Goal: Task Accomplishment & Management: Use online tool/utility

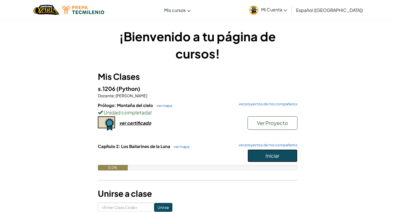
click at [271, 156] on span "Iniciar" at bounding box center [273, 156] width 14 height 6
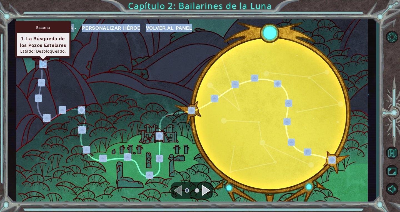
click at [42, 61] on img at bounding box center [42, 64] width 7 height 7
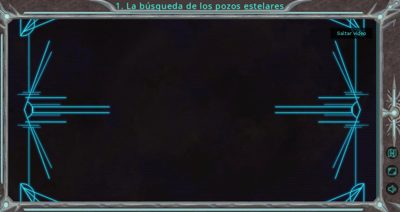
click at [337, 34] on button "Saltar video" at bounding box center [351, 33] width 42 height 11
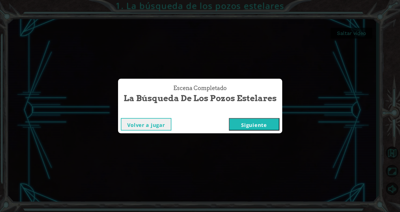
click at [260, 120] on button "Siguiente" at bounding box center [254, 124] width 51 height 12
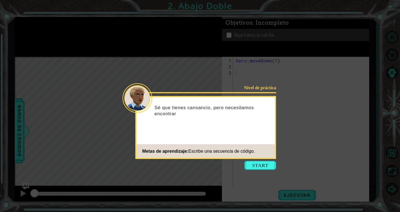
click at [266, 170] on icon at bounding box center [200, 106] width 400 height 212
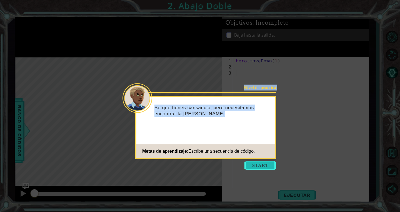
drag, startPoint x: 266, startPoint y: 170, endPoint x: 261, endPoint y: 166, distance: 6.4
click at [261, 166] on body "1 ההההההההההההההההההההההההההההההההההההההההההההההההההההההההההההההההההההההההההההה…" at bounding box center [200, 106] width 400 height 212
click at [261, 166] on button "Start" at bounding box center [260, 165] width 32 height 9
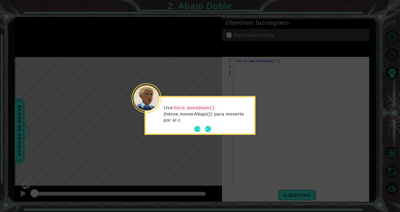
click at [213, 130] on div "Usa hero.moveDown() (héroe.moverAbajo()) para moverte por el c" at bounding box center [199, 116] width 109 height 34
click at [208, 126] on button "Next" at bounding box center [208, 129] width 6 height 6
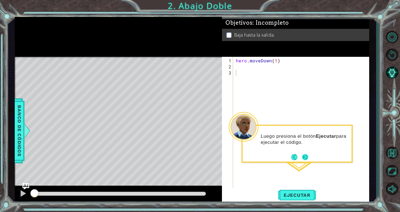
click at [306, 156] on button "Next" at bounding box center [305, 157] width 6 height 6
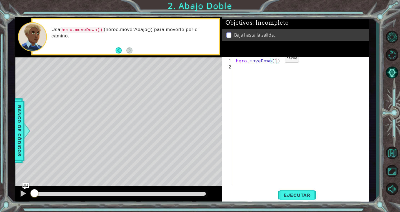
click at [275, 61] on div "hero . moveDown ( 1 )" at bounding box center [303, 128] width 136 height 140
type textarea "hero.moveDown(2)"
click at [286, 189] on button "Ejecutar" at bounding box center [297, 195] width 38 height 15
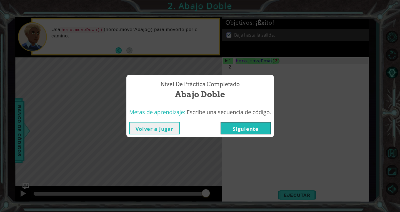
click at [253, 132] on button "Siguiente" at bounding box center [245, 128] width 51 height 12
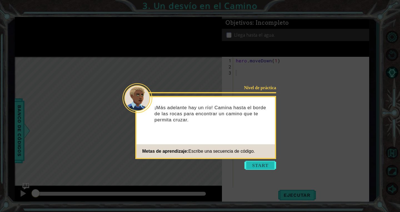
click at [264, 167] on button "Start" at bounding box center [260, 165] width 32 height 9
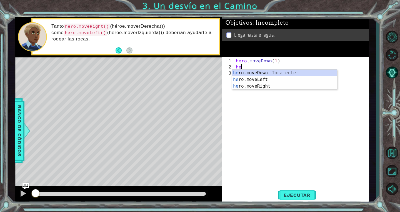
scroll to position [0, 0]
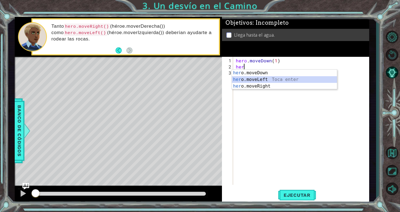
click at [259, 80] on div "her o.moveDown Toca enter her o.moveLeft [PERSON_NAME] enter her o.moveRight To…" at bounding box center [284, 86] width 105 height 33
type textarea "hero.moveLeft(1)"
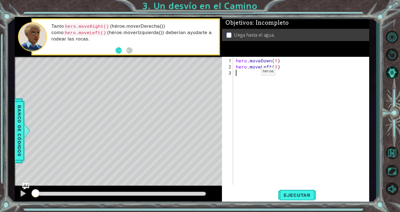
click at [251, 74] on div "hero . moveDown ( 1 ) hero . moveLeft ( 1 )" at bounding box center [303, 128] width 136 height 140
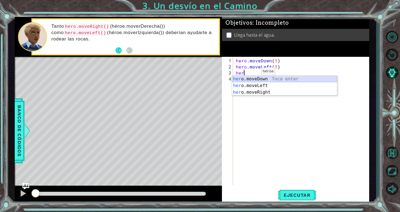
click at [254, 78] on div "her o.moveDown Toca enter her o.moveLeft [PERSON_NAME] enter her o.moveRight To…" at bounding box center [284, 92] width 105 height 33
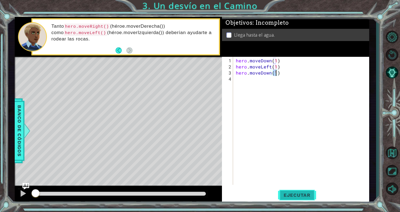
type textarea "hero.moveDown(1)"
click at [290, 190] on button "Ejecutar" at bounding box center [297, 195] width 38 height 15
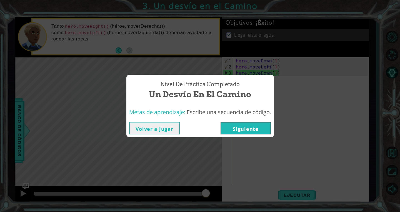
click at [256, 131] on button "Siguiente" at bounding box center [245, 128] width 51 height 12
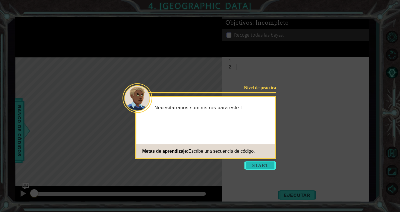
click at [261, 162] on button "Start" at bounding box center [260, 165] width 32 height 9
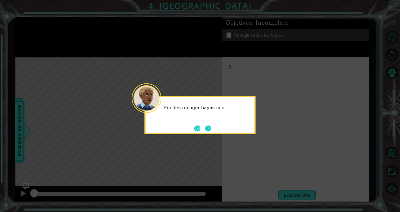
click at [209, 129] on button "Next" at bounding box center [208, 128] width 7 height 7
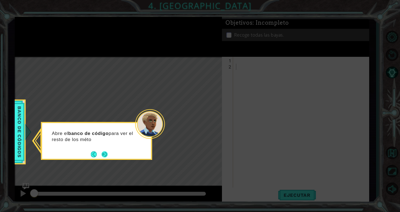
click at [105, 155] on button "Next" at bounding box center [104, 154] width 6 height 6
click at [105, 155] on button "Next" at bounding box center [104, 155] width 6 height 6
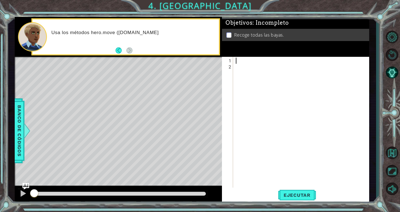
click at [237, 63] on div at bounding box center [303, 131] width 136 height 147
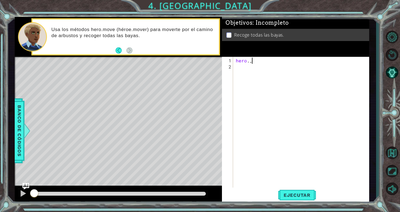
scroll to position [0, 1]
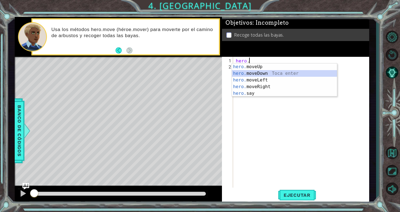
click at [258, 75] on div "hero. moveUp Toca enter hero. moveDown Toca enter hero. moveLeft Toca enter her…" at bounding box center [284, 87] width 105 height 47
type textarea "hero.moveDown(1)"
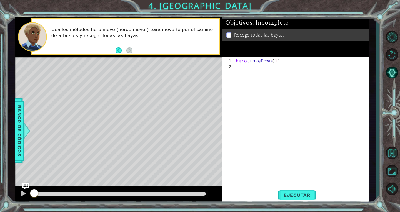
click at [239, 70] on div "hero . moveDown ( 1 )" at bounding box center [303, 131] width 136 height 147
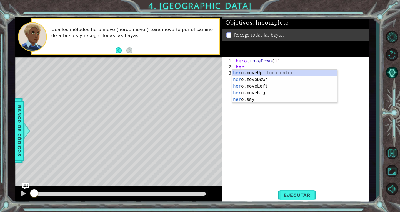
scroll to position [0, 0]
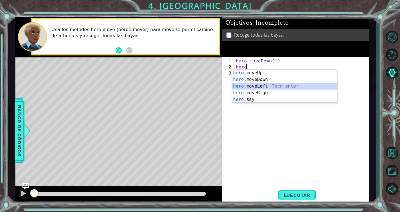
click at [252, 87] on div "hero .moveUp Toca enter hero .moveDown Toca enter hero .moveLeft Toca enter her…" at bounding box center [284, 93] width 105 height 47
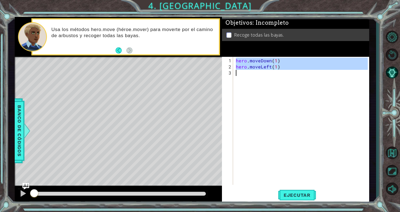
click at [241, 76] on div "hero . moveDown ( 1 ) hero . moveLeft ( 1 )" at bounding box center [303, 128] width 136 height 140
type textarea "hero.moveLeft(1)"
click at [260, 76] on div "hero . moveDown ( 1 ) hero . moveLeft ( 1 )" at bounding box center [301, 121] width 133 height 128
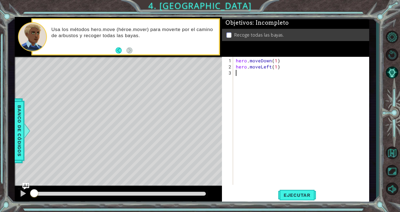
scroll to position [0, 0]
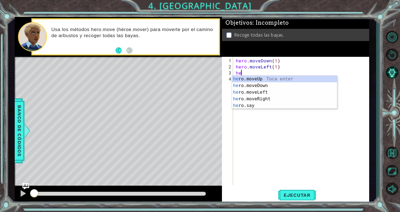
type textarea "hero.moveUp(1)"
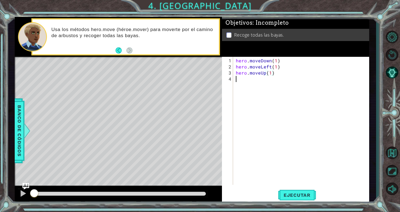
click at [246, 78] on div "hero . moveDown ( 1 ) hero . moveLeft ( 1 ) hero . moveUp ( 1 )" at bounding box center [303, 128] width 136 height 140
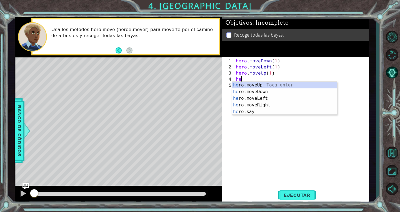
scroll to position [0, 0]
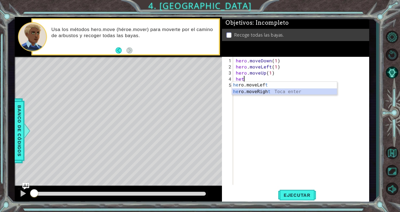
click at [251, 90] on div "he ro.moveLef t Toca enter he ro.moveRigh t Toca enter" at bounding box center [284, 95] width 105 height 27
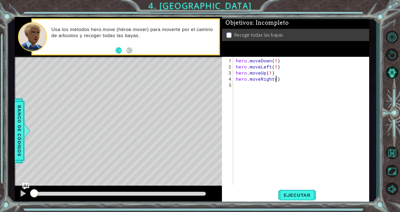
scroll to position [0, 2]
click at [271, 74] on div "hero . moveDown ( 1 ) hero . moveLeft ( 1 ) hero . moveUp ( 1 ) hero . moveRigh…" at bounding box center [303, 128] width 136 height 140
click at [275, 67] on div "hero . moveDown ( 1 ) hero . moveLeft ( 1 ) hero . moveUp ( 2 ) hero . moveRigh…" at bounding box center [303, 128] width 136 height 140
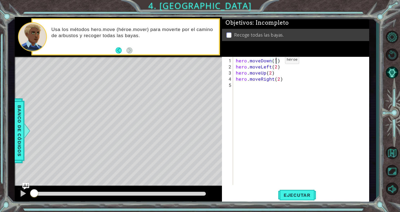
click at [275, 62] on div "hero . moveDown ( 1 ) hero . moveLeft ( 2 ) hero . moveUp ( 2 ) hero . moveRigh…" at bounding box center [303, 128] width 136 height 140
type textarea "hero.moveDown(2)"
click at [299, 193] on span "Ejecutar" at bounding box center [297, 196] width 38 height 6
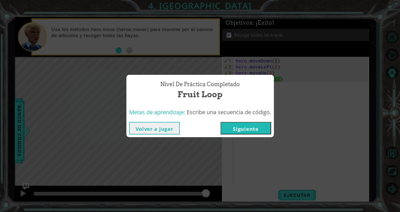
click at [261, 130] on button "Siguiente" at bounding box center [245, 128] width 51 height 12
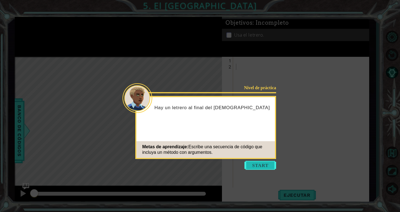
click at [255, 168] on button "Start" at bounding box center [260, 165] width 32 height 9
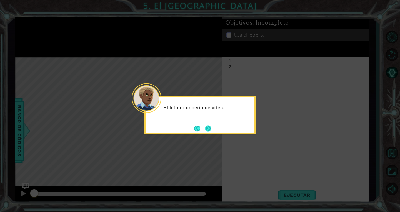
click at [209, 125] on button "Next" at bounding box center [208, 128] width 6 height 6
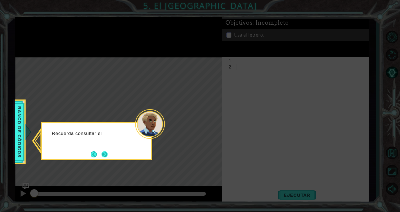
click at [107, 155] on button "Next" at bounding box center [104, 155] width 6 height 6
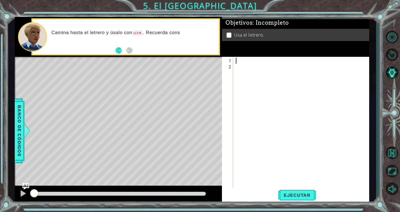
click at [246, 61] on div at bounding box center [303, 131] width 136 height 147
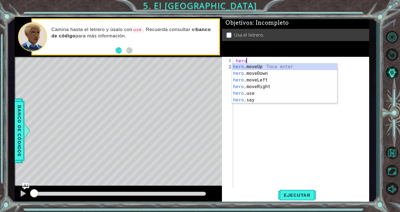
scroll to position [0, 0]
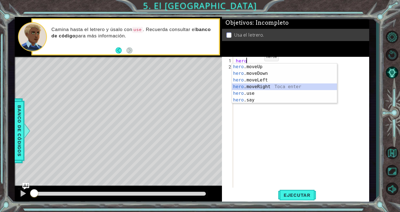
click at [269, 87] on div "hero .moveUp Toca enter hero .moveDown Toca enter hero .moveLeft Toca enter her…" at bounding box center [284, 90] width 105 height 53
type textarea "hero.moveRight(1)"
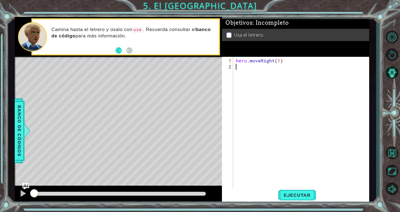
click at [247, 68] on div "hero . moveRight ( 1 )" at bounding box center [303, 131] width 136 height 147
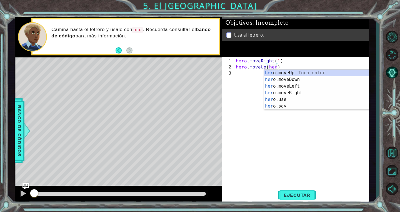
scroll to position [0, 2]
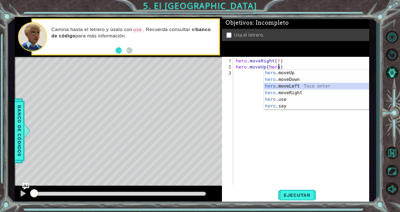
click at [293, 88] on div "hero .moveUp Toca enter hero .moveDown Toca enter hero .moveLeft Toca enter her…" at bounding box center [316, 96] width 105 height 53
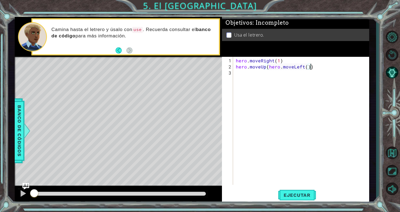
click at [327, 66] on div "hero . moveRight ( 1 ) hero . moveUp ( hero . moveLeft ( ))" at bounding box center [303, 128] width 136 height 140
type textarea "hero.moveUp(1)"
click at [251, 72] on div "hero . moveRight ( 1 ) hero . moveUp ( 1 )" at bounding box center [303, 128] width 136 height 140
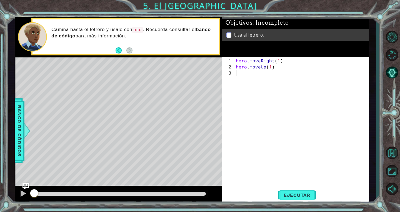
scroll to position [0, 0]
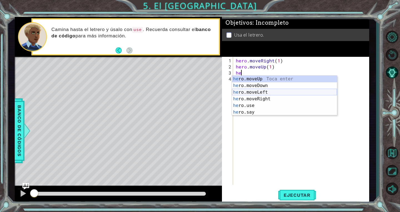
click at [248, 94] on div "he ro.moveUp Toca enter he ro.moveDown Toca enter he ro.moveLeft Toca enter he …" at bounding box center [284, 102] width 105 height 53
type textarea "hero.moveLeft(1)"
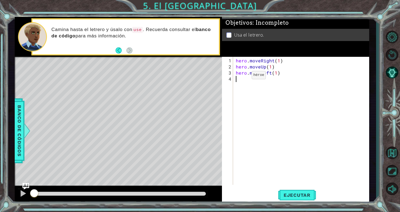
click at [242, 77] on div "hero . moveRight ( 1 ) hero . moveUp ( 1 ) hero . moveLeft ( 1 )" at bounding box center [303, 128] width 136 height 140
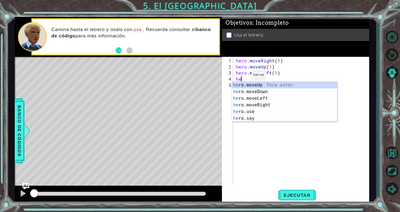
scroll to position [0, 0]
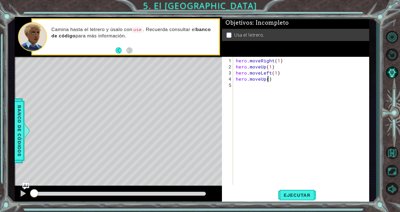
type textarea "hero.moveUp(2)"
click at [266, 85] on div "hero . moveRight ( 1 ) hero . moveUp ( 1 ) hero . moveLeft ( 1 ) hero . moveUp …" at bounding box center [303, 128] width 136 height 140
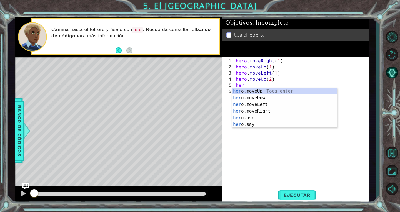
scroll to position [0, 0]
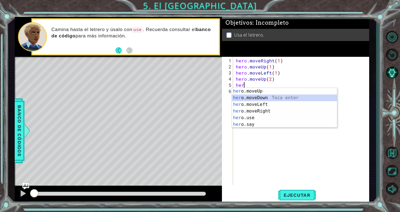
click at [263, 95] on div "her o.moveUp Toca enter her o.moveDown Toca enter her o.moveLeft [PERSON_NAME] …" at bounding box center [284, 114] width 105 height 53
type textarea "hero.moveDown(1)"
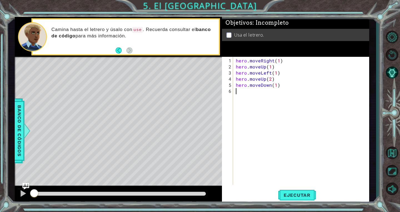
click at [257, 89] on div "hero . moveRight ( 1 ) hero . moveUp ( 1 ) hero . moveLeft ( 1 ) hero . moveUp …" at bounding box center [303, 128] width 136 height 140
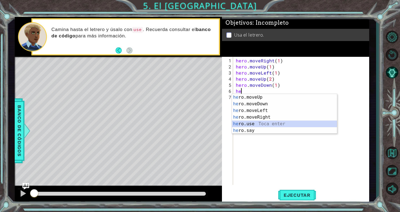
click at [253, 123] on div "he ro.moveUp Toca enter he ro.moveDown Toca enter he ro.moveLeft Toca enter he …" at bounding box center [284, 120] width 105 height 53
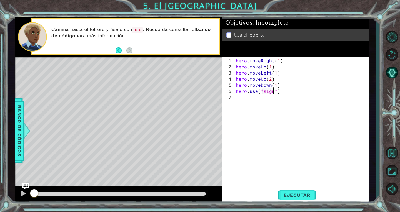
scroll to position [0, 2]
type textarea "hero.use("sign")"
click at [282, 189] on button "Ejecutar" at bounding box center [297, 195] width 38 height 15
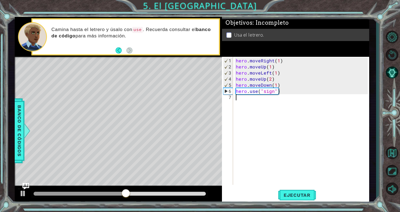
click at [106, 133] on div "1 ההההההההההההההההההההההההההההההההההההההההההההההההההההההההההההההההההההההההההההה…" at bounding box center [192, 110] width 354 height 187
click at [269, 79] on div "hero . moveRight ( 1 ) hero . moveUp ( 1 ) hero . moveLeft ( 1 ) hero . moveUp …" at bounding box center [303, 128] width 136 height 140
click at [270, 79] on div "hero . moveRight ( 1 ) hero . moveUp ( 1 ) hero . moveLeft ( 1 ) hero . moveUp …" at bounding box center [303, 128] width 136 height 140
type textarea "hero.moveUp(1)"
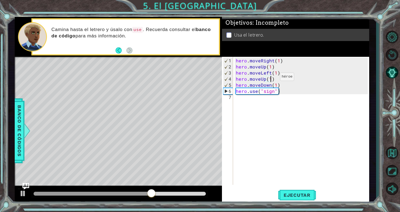
scroll to position [0, 2]
click at [279, 80] on div "hero . moveRight ( 1 ) hero . moveUp ( 1 ) hero . moveLeft ( 1 ) hero . moveUp …" at bounding box center [303, 128] width 136 height 140
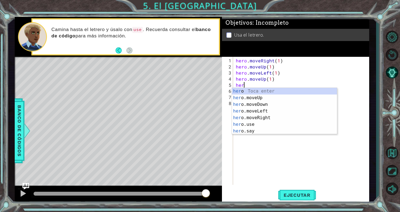
scroll to position [0, 0]
click at [281, 118] on div "her o Toca enter her o.moveUp Toca enter her o.moveDown Toca enter her o.moveLe…" at bounding box center [284, 118] width 105 height 60
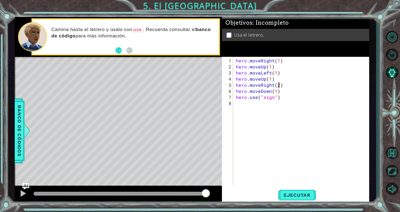
scroll to position [0, 2]
type textarea "hero.moveRight(2)"
click at [304, 192] on button "Ejecutar" at bounding box center [297, 195] width 38 height 15
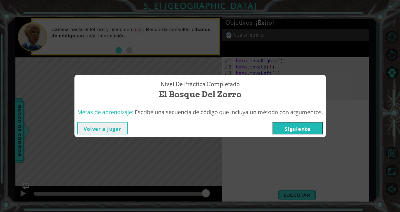
click at [314, 128] on button "Siguiente" at bounding box center [297, 128] width 51 height 12
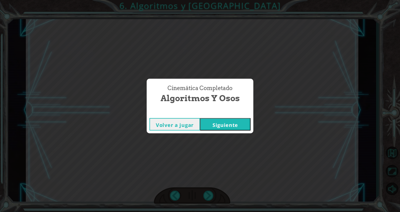
click at [230, 127] on button "Siguiente" at bounding box center [225, 124] width 51 height 12
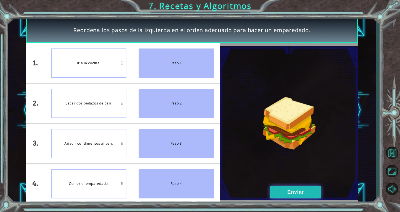
click at [288, 189] on button "Enviar" at bounding box center [295, 192] width 51 height 12
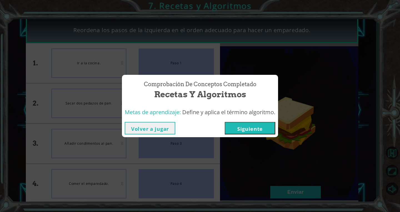
click at [254, 128] on button "Siguiente" at bounding box center [250, 128] width 51 height 12
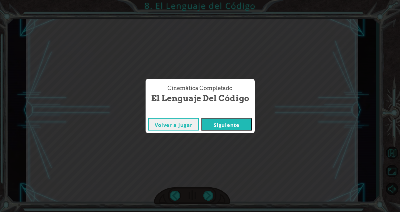
click at [234, 125] on button "Siguiente" at bounding box center [226, 124] width 51 height 12
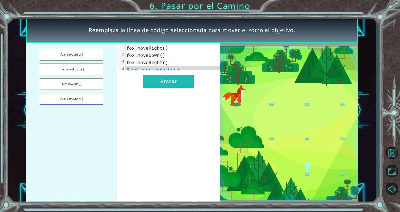
click at [85, 98] on button "fox.moveDown()" at bounding box center [72, 99] width 64 height 12
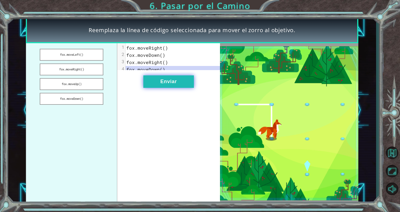
click at [162, 85] on button "Enviar" at bounding box center [168, 81] width 51 height 12
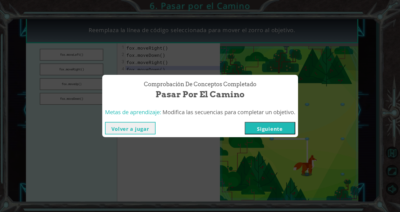
click at [266, 126] on button "Siguiente" at bounding box center [270, 128] width 51 height 12
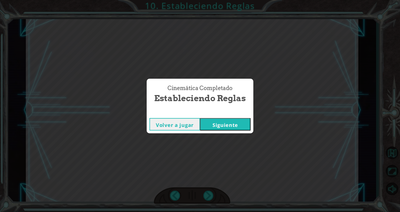
click at [237, 129] on button "Siguiente" at bounding box center [225, 124] width 51 height 12
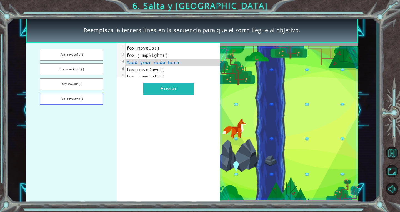
click at [85, 96] on button "fox.moveDown()" at bounding box center [72, 99] width 64 height 12
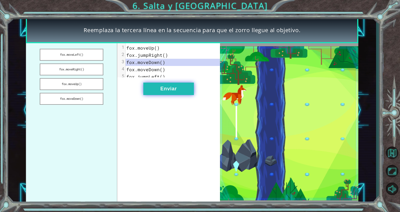
click at [178, 95] on button "Enviar" at bounding box center [168, 89] width 51 height 12
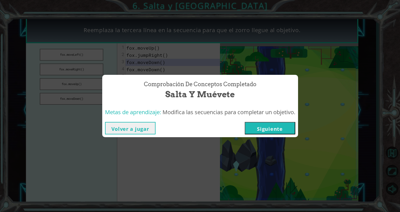
click at [278, 129] on button "Siguiente" at bounding box center [270, 128] width 51 height 12
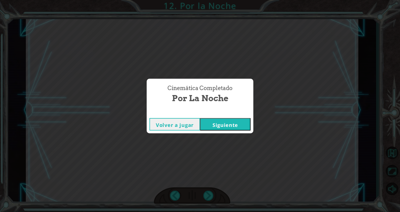
click at [230, 124] on button "Siguiente" at bounding box center [225, 124] width 51 height 12
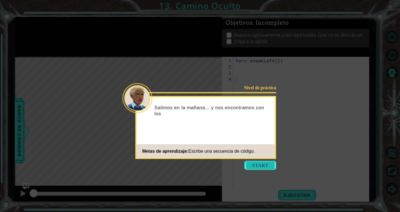
click at [257, 163] on button "Start" at bounding box center [260, 165] width 32 height 9
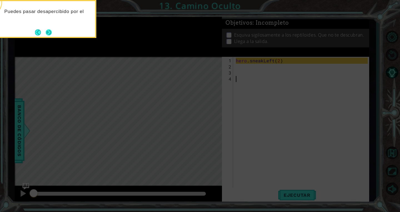
click at [46, 34] on button "Next" at bounding box center [49, 32] width 6 height 6
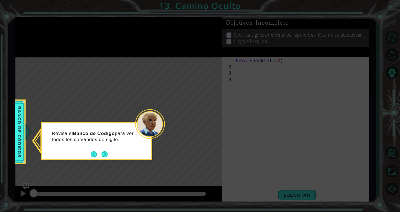
click at [45, 34] on icon at bounding box center [200, 106] width 400 height 212
click at [107, 152] on button "Next" at bounding box center [104, 155] width 6 height 6
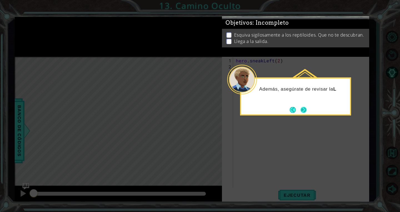
click at [304, 107] on button "Next" at bounding box center [303, 110] width 6 height 6
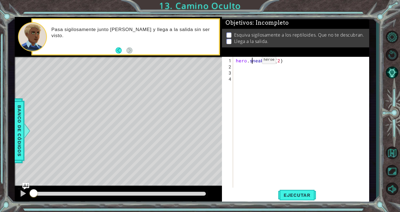
click at [252, 62] on div "hero . sneakLeft ( 2 )" at bounding box center [303, 131] width 136 height 147
type textarea "hero.sneakLeft(2)"
click at [248, 62] on div "hero . sneakLeft ( 2 )" at bounding box center [303, 131] width 136 height 147
click at [243, 65] on div "hero . sneakLeft ( 2 )" at bounding box center [303, 131] width 136 height 147
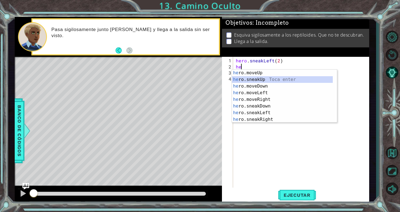
click at [256, 81] on div "he ro.moveUp Toca enter he ro.sneakUp Toca enter he ro.moveDown Toca enter he r…" at bounding box center [282, 103] width 101 height 67
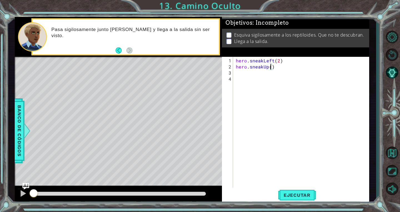
type textarea "hero.sneakUp(2)"
click at [248, 73] on div "hero . sneakLeft ( 2 ) hero . sneakUp ( 2 )" at bounding box center [303, 131] width 136 height 147
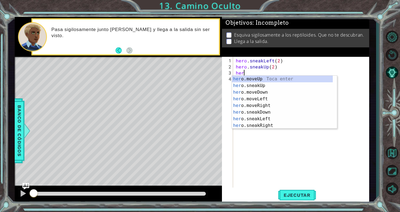
scroll to position [0, 0]
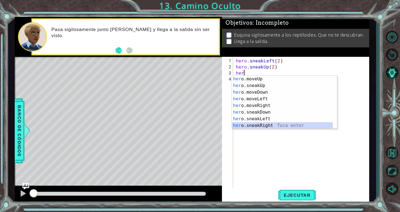
click at [267, 122] on div "her o.moveUp Toca enter her o.sneakUp Toca enter her o.moveDown Toca enter her …" at bounding box center [282, 109] width 101 height 67
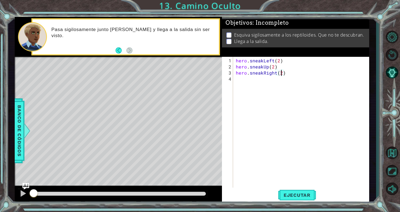
scroll to position [0, 3]
type textarea "hero.sneakRight(2)"
click at [298, 199] on button "Ejecutar" at bounding box center [297, 195] width 38 height 15
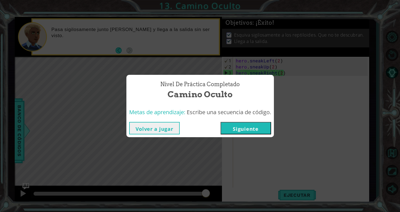
click at [255, 125] on button "Siguiente" at bounding box center [245, 128] width 51 height 12
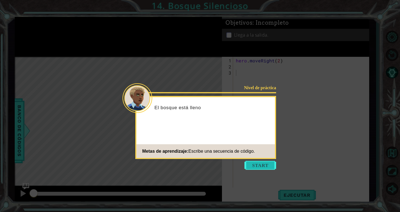
click at [262, 165] on button "Start" at bounding box center [260, 165] width 32 height 9
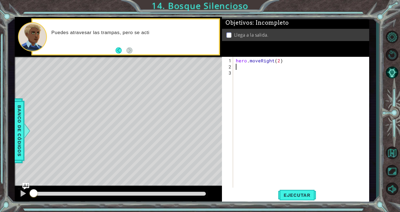
click at [246, 64] on div "hero . moveRight ( 2 )" at bounding box center [303, 131] width 136 height 147
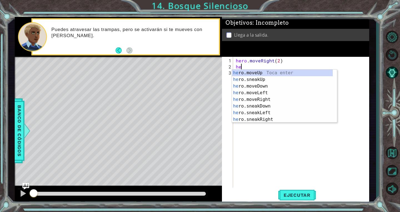
scroll to position [0, 0]
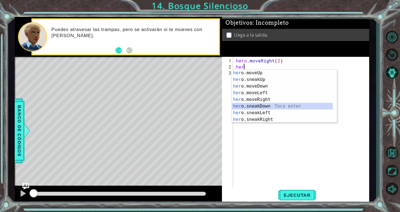
click at [267, 106] on div "her o.moveUp Toca enter her o.sneakUp Toca enter her o.moveDown Toca enter her …" at bounding box center [282, 103] width 101 height 67
type textarea "hero.sneakDown(1)"
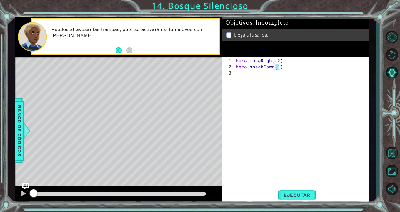
click at [249, 74] on div "hero . moveRight ( 2 ) hero . sneakDown ( 1 )" at bounding box center [303, 131] width 136 height 147
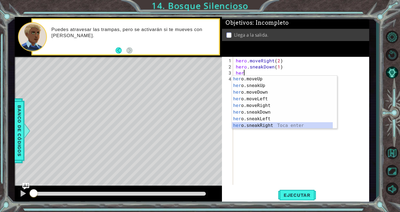
click at [271, 124] on div "her o.moveUp Toca enter her o.sneakUp Toca enter her o.moveDown Toca enter her …" at bounding box center [282, 109] width 101 height 67
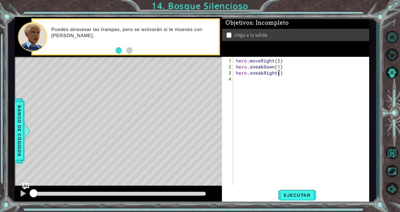
type textarea "hero.sneakRight(2)"
click at [269, 78] on div "hero . moveRight ( 2 ) hero . sneakDown ( 1 ) hero . sneakRight ( 2 )" at bounding box center [303, 128] width 136 height 140
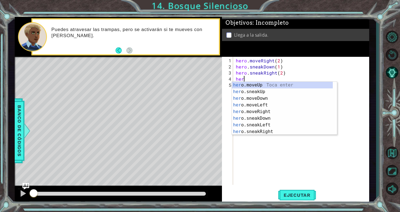
scroll to position [0, 0]
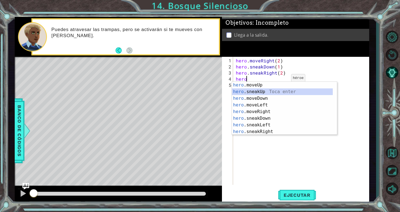
click at [263, 92] on div "hero .moveUp Toca enter hero .sneakUp Toca enter hero .moveDown Toca enter hero…" at bounding box center [282, 115] width 101 height 67
type textarea "hero.sneakUp(1)"
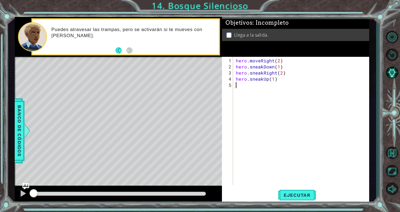
click at [259, 85] on div "hero . moveRight ( 2 ) hero . sneakDown ( 1 ) hero . sneakRight ( 2 ) hero . sn…" at bounding box center [303, 128] width 136 height 140
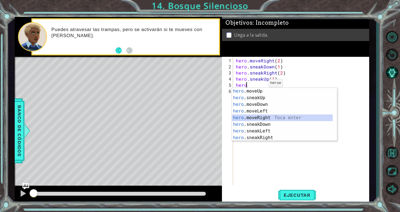
click at [272, 117] on div "hero .moveUp Toca enter hero .sneakUp Toca enter hero .moveDown Toca enter hero…" at bounding box center [282, 121] width 101 height 67
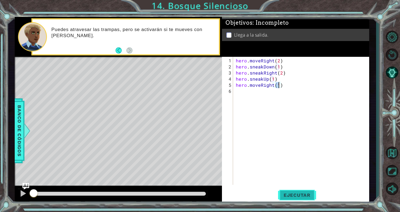
type textarea "hero.moveRight(1)"
click at [290, 190] on button "Ejecutar" at bounding box center [297, 195] width 38 height 15
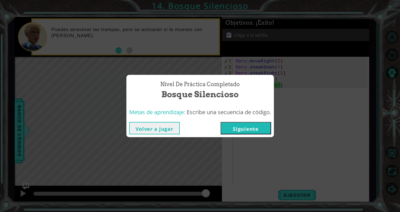
click at [255, 130] on button "Siguiente" at bounding box center [245, 128] width 51 height 12
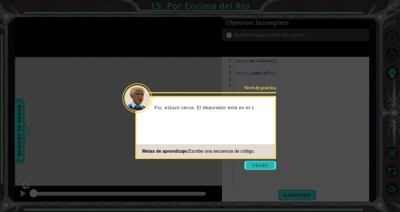
click at [259, 163] on button "Start" at bounding box center [260, 165] width 32 height 9
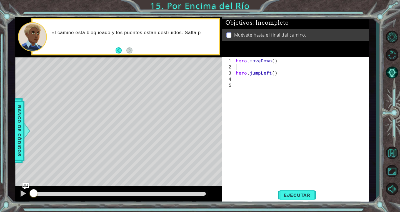
click at [246, 65] on div "hero . moveDown ( ) hero . jumpLeft ( )" at bounding box center [303, 131] width 136 height 147
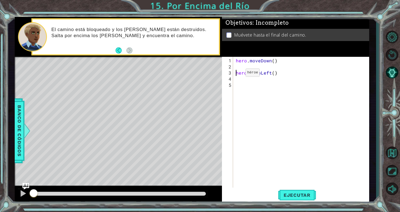
click at [236, 75] on div "hero . moveDown ( ) hero . jumpLeft ( )" at bounding box center [303, 131] width 136 height 147
type textarea "hero.jumpLeft()"
click at [248, 74] on div "hero . moveDown ( ) hero . jumpLeft ( )" at bounding box center [303, 128] width 136 height 140
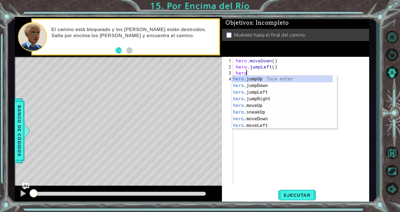
scroll to position [0, 1]
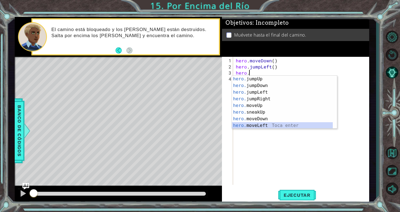
click at [269, 124] on div "hero. jumpUp Toca enter hero. jumpDown Toca enter hero. jumpLeft Toca enter her…" at bounding box center [282, 109] width 101 height 67
type textarea "hero.moveLeft(1)"
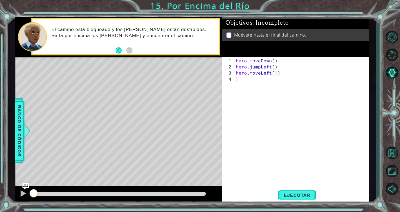
click at [245, 83] on div "hero . moveDown ( ) hero . jumpLeft ( ) hero . moveLeft ( 1 )" at bounding box center [303, 128] width 136 height 140
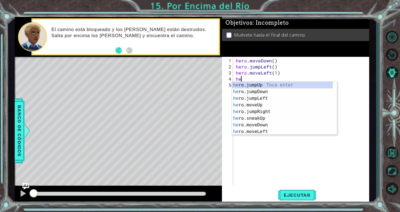
type textarea "her"
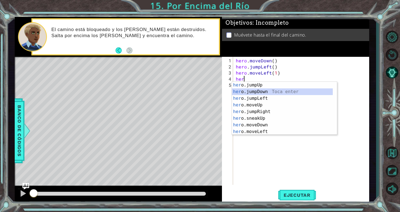
click at [265, 91] on div "her o.jumpUp Toca enter her o.jumpDown Toca enter her o.jumpLeft Toca enter her…" at bounding box center [282, 115] width 101 height 67
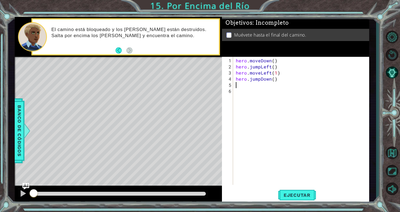
scroll to position [0, 0]
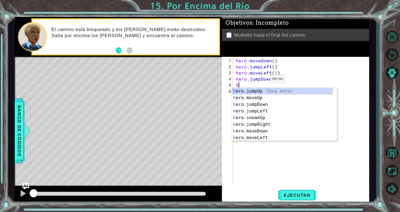
type textarea "her"
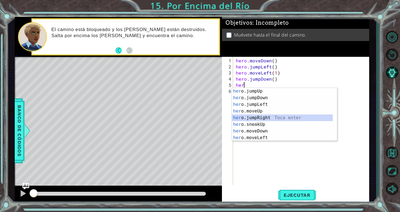
click at [266, 117] on div "her o.jumpUp Toca enter her o.jumpDown Toca enter her o.jumpLeft Toca enter her…" at bounding box center [282, 121] width 101 height 67
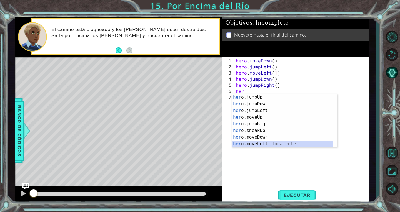
click at [268, 143] on div "her o.jumpUp Toca enter her o.jumpDown Toca enter her o.jumpLeft Toca enter her…" at bounding box center [282, 127] width 101 height 67
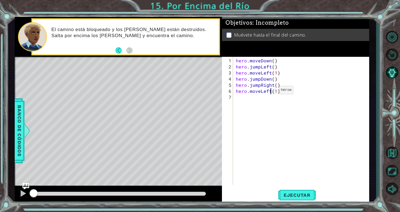
click at [269, 92] on div "hero . moveDown ( ) hero . jumpLeft ( ) hero . moveLeft ( 1 ) hero . jumpDown (…" at bounding box center [303, 128] width 136 height 140
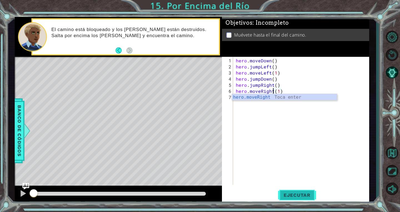
type textarea "hero.moveRight(1)"
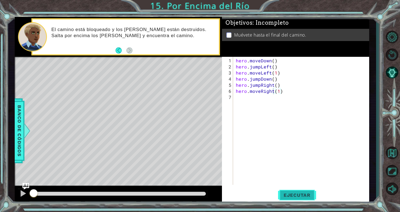
click at [298, 191] on button "Ejecutar" at bounding box center [297, 195] width 38 height 15
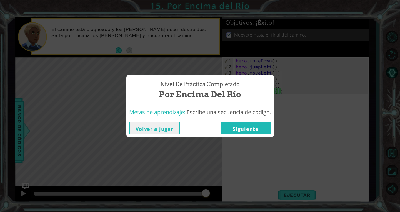
click at [266, 128] on button "Siguiente" at bounding box center [245, 128] width 51 height 12
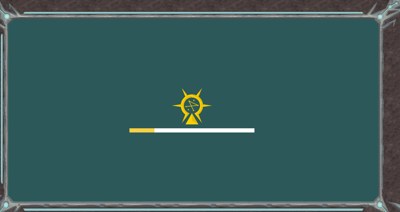
click at [266, 128] on div "Goals Error cargando del servidor Deberás unirte a un curso para jugar a este n…" at bounding box center [200, 106] width 400 height 212
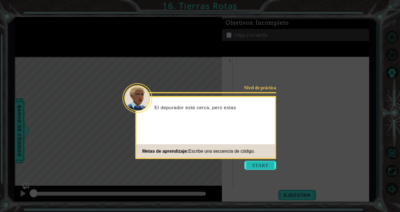
click at [256, 166] on button "Start" at bounding box center [260, 165] width 32 height 9
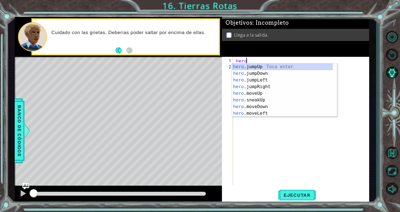
scroll to position [0, 0]
type textarea "hero."
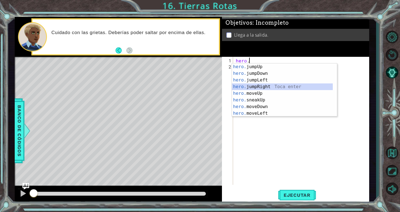
click at [274, 87] on div "hero. jumpUp Toca enter hero. jumpDown Toca enter hero. jumpLeft Toca enter her…" at bounding box center [282, 97] width 101 height 67
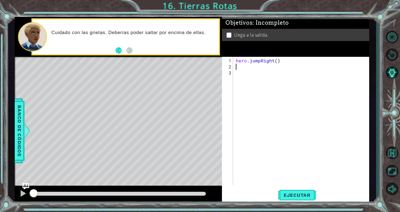
scroll to position [0, 0]
click at [259, 61] on div "hero . jumpRight ( )" at bounding box center [303, 128] width 136 height 140
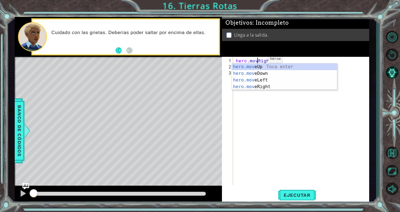
type textarea "hero.moveRight()"
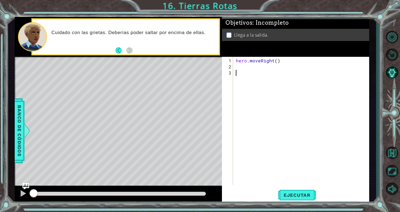
click at [267, 100] on div "hero . moveRight ( )" at bounding box center [303, 128] width 136 height 140
click at [243, 68] on div "hero . moveRight ( )" at bounding box center [303, 128] width 136 height 140
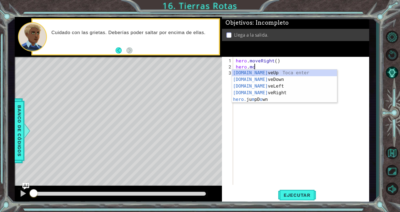
scroll to position [0, 1]
type textarea "hero.moveUp(1)"
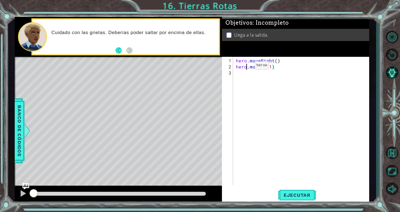
click at [245, 67] on div "hero . moveRight ( ) hero . moveUp ( 1 )" at bounding box center [303, 128] width 136 height 140
click at [241, 70] on div "hero . moveRight ( ) hero . moveUp ( 1 )" at bounding box center [303, 128] width 136 height 140
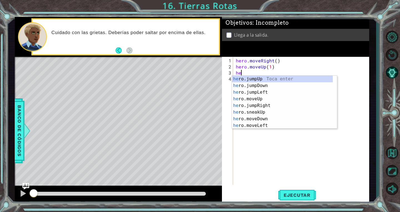
type textarea "her"
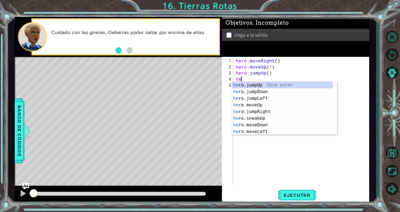
type textarea "her"
click at [266, 99] on div "her o.jumpUp Toca enter her o.jumpDown Toca enter her o.jumpLeft Toca enter her…" at bounding box center [282, 115] width 101 height 67
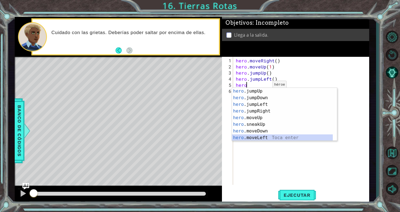
click at [265, 138] on div "hero .jumpUp Toca enter hero .jumpDown Toca enter hero .jumpLeft Toca enter her…" at bounding box center [282, 121] width 101 height 67
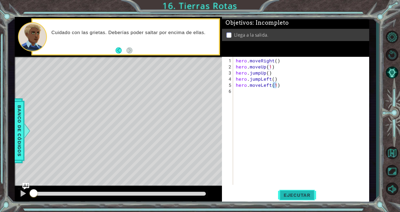
click at [295, 191] on button "Ejecutar" at bounding box center [297, 195] width 38 height 15
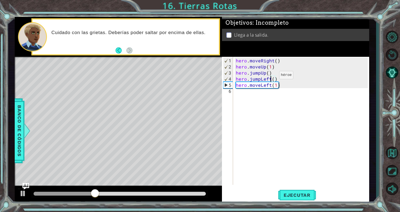
click at [269, 77] on div "hero . moveRight ( ) hero . moveUp ( 1 ) hero . jumpUp ( ) hero . jumpLeft ( ) …" at bounding box center [303, 128] width 136 height 140
type textarea "hero.jumpRight()"
click at [277, 106] on div "hero . moveRight ( ) hero . moveUp ( 1 ) hero . jumpUp ( ) hero . jumpRight ( )…" at bounding box center [303, 128] width 136 height 140
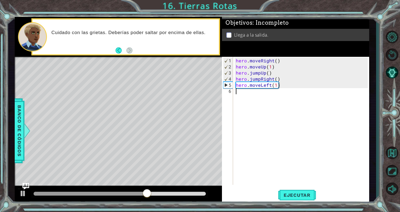
scroll to position [0, 0]
click at [269, 86] on div "hero . moveRight ( ) hero . moveUp ( 1 ) hero . jumpUp ( ) hero . jumpRight ( )…" at bounding box center [303, 128] width 136 height 140
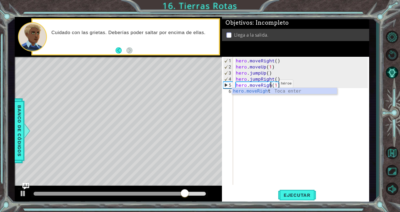
type textarea "hero.moveRight(1)"
click at [284, 179] on div "hero . moveRight ( ) hero . moveUp ( 1 ) hero . jumpUp ( ) hero . jumpRight ( )…" at bounding box center [303, 128] width 136 height 140
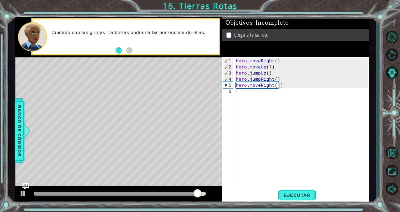
scroll to position [0, 0]
click at [296, 197] on span "Ejecutar" at bounding box center [297, 196] width 38 height 6
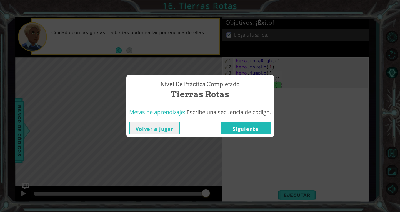
click at [256, 125] on button "Siguiente" at bounding box center [245, 128] width 51 height 12
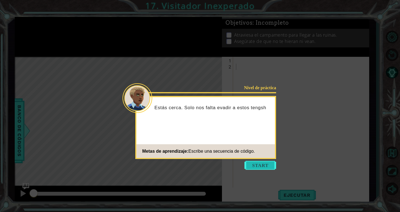
click at [256, 164] on button "Start" at bounding box center [260, 165] width 32 height 9
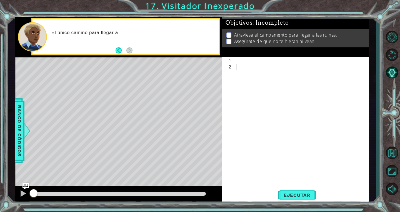
click at [246, 65] on div at bounding box center [303, 131] width 136 height 147
click at [248, 62] on div at bounding box center [303, 131] width 136 height 147
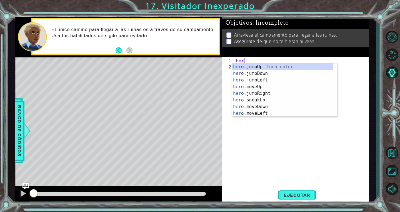
scroll to position [0, 0]
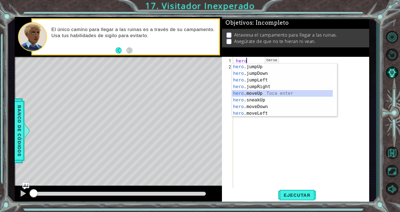
click at [262, 91] on div "hero .jumpUp Toca enter hero .jumpDown Toca enter hero .jumpLeft Toca enter her…" at bounding box center [282, 97] width 101 height 67
type textarea "hero.moveUp(1)"
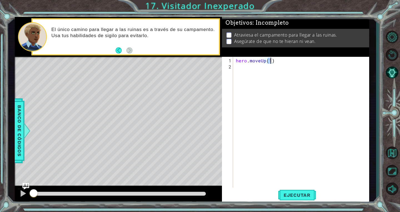
click at [271, 69] on div "hero . moveUp ( 1 )" at bounding box center [303, 131] width 136 height 147
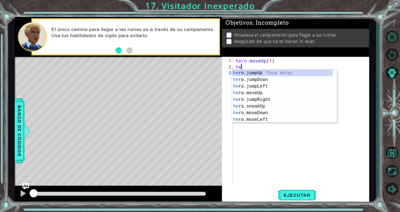
type textarea "her"
click at [270, 100] on div "her o.jumpUp Toca enter her o.jumpDown Toca enter her o.jumpLeft Toca enter her…" at bounding box center [282, 103] width 101 height 67
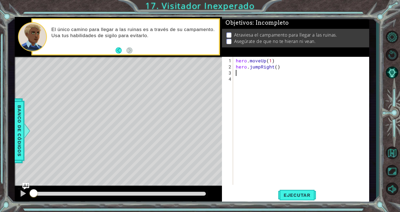
scroll to position [0, 0]
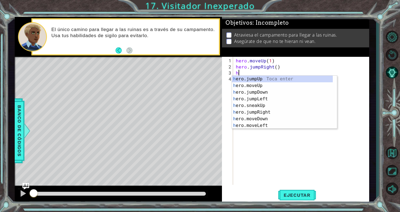
type textarea "her"
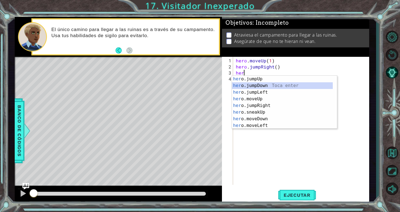
click at [259, 84] on div "her o.jumpUp Toca enter her o.jumpDown Toca enter her o.jumpLeft Toca enter her…" at bounding box center [282, 109] width 101 height 67
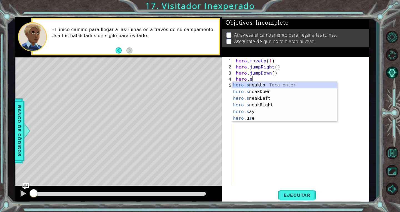
scroll to position [0, 1]
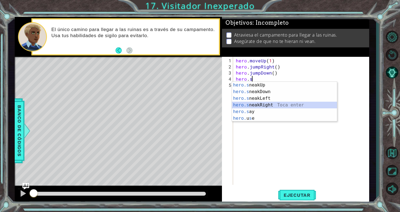
click at [269, 103] on div "hero.s neakUp Toca enter hero.s neakDown Toca enter hero.s neakLeft Toca enter …" at bounding box center [284, 108] width 105 height 53
type textarea "hero.sneakRight(1)"
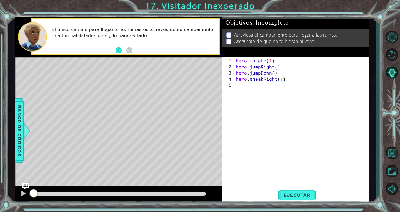
click at [254, 83] on div "hero . moveUp ( 1 ) hero . jumpRight ( ) hero . jumpDown ( ) hero . sneakRight …" at bounding box center [303, 128] width 136 height 140
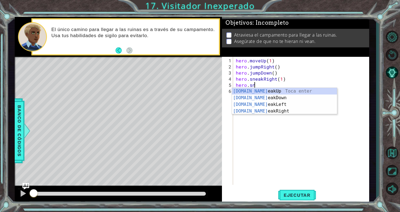
scroll to position [0, 1]
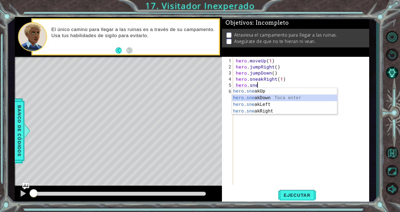
click at [267, 98] on div "hero.sne akUp Toca enter hero.sne akDown Toca enter hero.sne akLeft Toca enter …" at bounding box center [284, 108] width 105 height 40
type textarea "hero.sneakDown(1)"
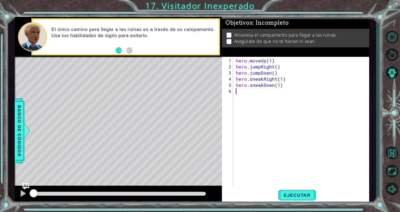
click at [243, 93] on div "hero . moveUp ( 1 ) hero . jumpRight ( ) hero . jumpDown ( ) hero . sneakRight …" at bounding box center [303, 128] width 136 height 140
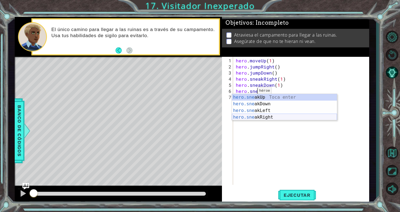
click at [257, 117] on div "hero.sne akUp Toca enter hero.sne akDown Toca enter hero.sne akLeft Toca enter …" at bounding box center [284, 114] width 105 height 40
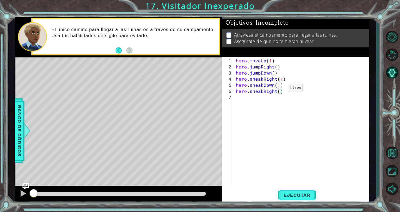
type textarea "hero.sneakRight(2)"
click at [259, 96] on div "hero . moveUp ( 1 ) hero . jumpRight ( ) hero . jumpDown ( ) hero . sneakRight …" at bounding box center [303, 128] width 136 height 140
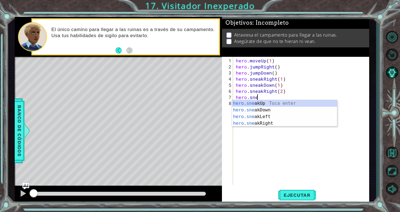
scroll to position [0, 1]
click at [263, 102] on div "hero.snea kUp Toca enter hero.snea kDown Toca enter hero.snea kLeft Toca enter …" at bounding box center [284, 120] width 105 height 40
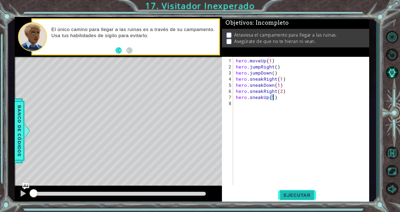
type textarea "hero.sneakUp(1)"
click at [291, 193] on span "Ejecutar" at bounding box center [297, 196] width 38 height 6
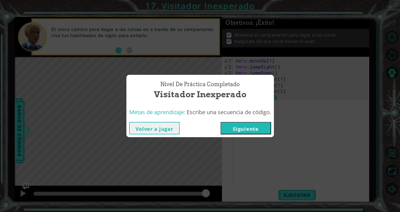
click at [258, 125] on button "Siguiente" at bounding box center [245, 128] width 51 height 12
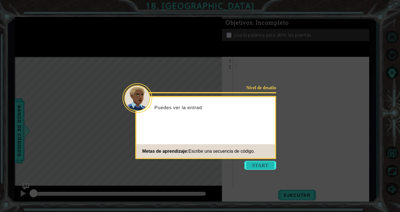
click at [256, 163] on button "Start" at bounding box center [260, 165] width 32 height 9
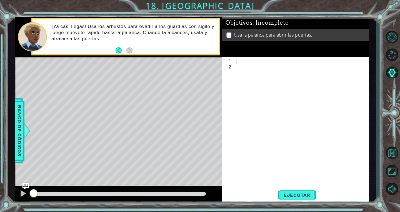
click at [254, 57] on div at bounding box center [301, 124] width 133 height 134
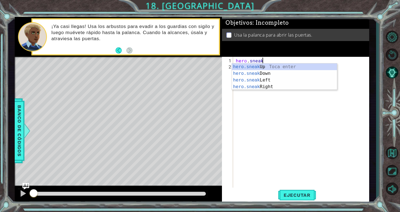
scroll to position [0, 1]
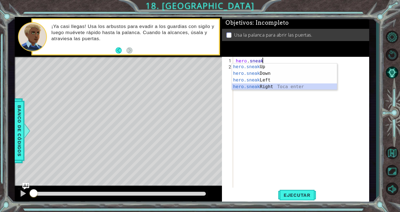
click at [287, 88] on div "hero.sneak Up Toca enter hero.sneak Down Toca enter hero.sneak Left Toca enter …" at bounding box center [284, 84] width 105 height 40
type textarea "hero.sneakRight(1)"
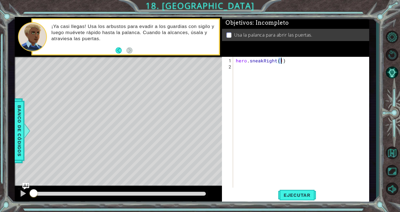
click at [241, 66] on div "hero . sneakRight ( 1 )" at bounding box center [303, 131] width 136 height 147
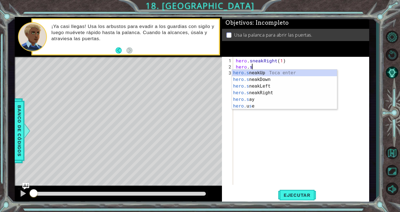
scroll to position [0, 1]
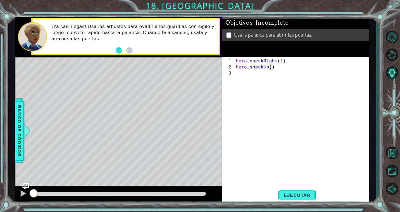
type textarea "hero.sneakUp(2)"
click at [269, 77] on div "hero . sneakRight ( 1 ) hero . sneakUp ( 2 )" at bounding box center [303, 128] width 136 height 140
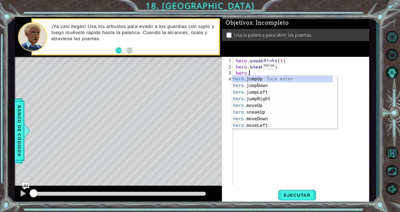
scroll to position [0, 1]
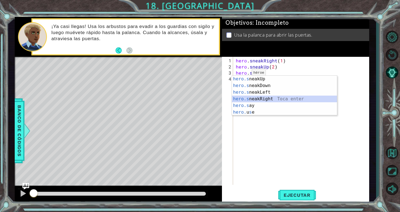
click at [274, 98] on div "hero.s neakUp Toca enter hero.s neakDown Toca enter hero.s neakLeft Toca enter …" at bounding box center [284, 102] width 105 height 53
type textarea "hero.sneakRight(1)"
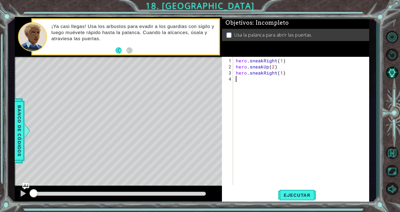
click at [260, 79] on div "hero . sneakRight ( 1 ) hero . sneakUp ( 2 ) hero . sneakRight ( 1 )" at bounding box center [303, 128] width 136 height 140
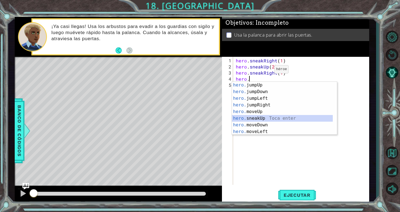
click at [263, 120] on div "hero. jumpUp Toca enter hero. jumpDown Toca enter hero. jumpLeft Toca enter her…" at bounding box center [282, 115] width 101 height 67
type textarea "hero.sneakUp(1)"
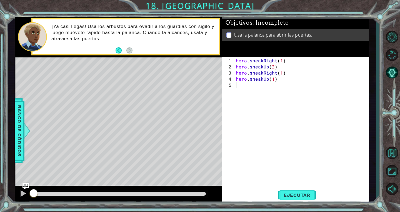
click at [239, 88] on div "hero . sneakRight ( 1 ) hero . sneakUp ( 2 ) hero . sneakRight ( 1 ) hero . sne…" at bounding box center [303, 128] width 136 height 140
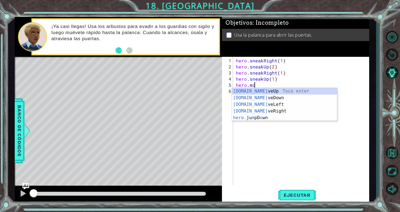
scroll to position [0, 1]
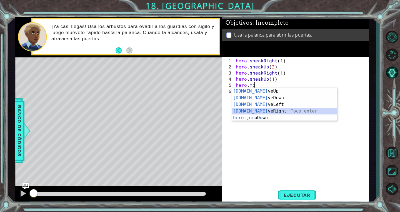
click at [266, 108] on div "[DOMAIN_NAME] veUp Toca enter [DOMAIN_NAME] veDown Toca enter [DOMAIN_NAME] veL…" at bounding box center [284, 111] width 105 height 47
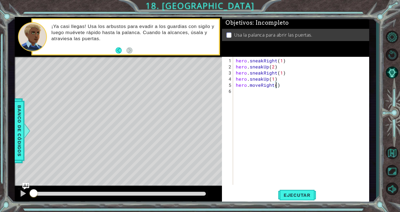
type textarea "hero.moveRight(2)"
click at [250, 96] on div "hero . sneakRight ( 1 ) hero . sneakUp ( 2 ) hero . sneakRight ( 1 ) hero . sne…" at bounding box center [303, 128] width 136 height 140
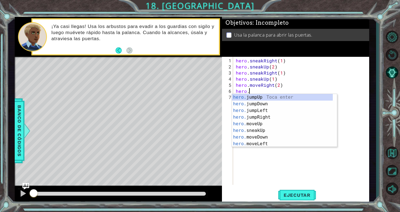
scroll to position [0, 1]
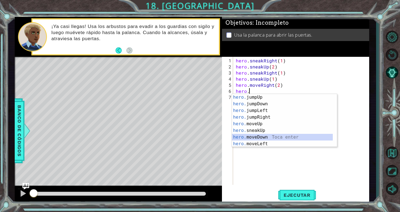
click at [255, 137] on div "hero. jumpUp Toca enter hero. jumpDown Toca enter hero. jumpLeft Toca enter her…" at bounding box center [282, 127] width 101 height 67
type textarea "hero.moveDown(1)"
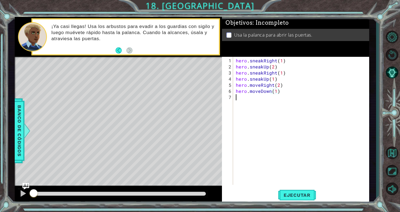
click at [243, 98] on div "hero . sneakRight ( 1 ) hero . sneakUp ( 2 ) hero . sneakRight ( 1 ) hero . sne…" at bounding box center [303, 128] width 136 height 140
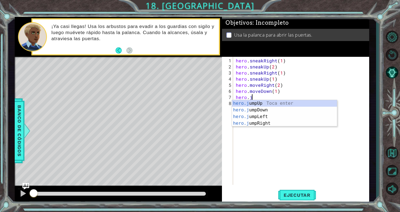
type textarea "hero.ju"
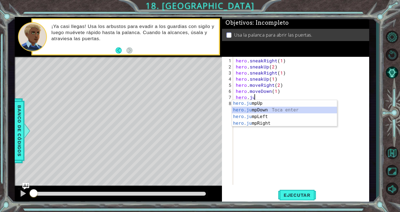
click at [248, 110] on div "hero.ju mpUp Toca enter hero.ju mpDown Toca enter hero.ju mpLeft Toca enter her…" at bounding box center [284, 120] width 105 height 40
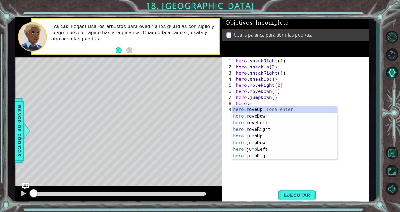
scroll to position [0, 1]
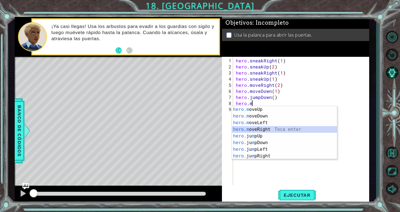
click at [307, 130] on div "hero.m oveUp Toca enter hero.m oveDown Toca enter hero.m oveLeft Toca enter her…" at bounding box center [284, 139] width 105 height 67
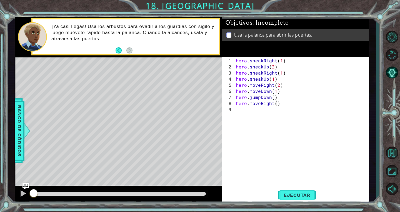
type textarea "hero.moveRight(2)"
click at [259, 110] on div "hero . sneakRight ( 1 ) hero . sneakUp ( 2 ) hero . sneakRight ( 1 ) hero . sne…" at bounding box center [303, 128] width 136 height 140
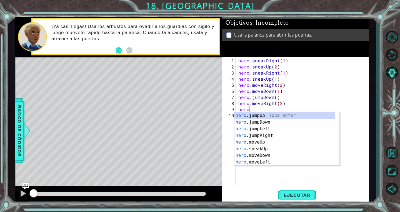
type textarea "hero."
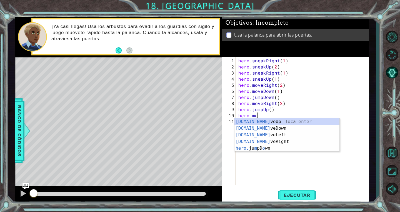
scroll to position [0, 1]
click at [254, 122] on div "[DOMAIN_NAME] veUp Toca enter [DOMAIN_NAME] veDown Toca enter [DOMAIN_NAME] veL…" at bounding box center [286, 142] width 105 height 47
type textarea "hero.moveUp(1)"
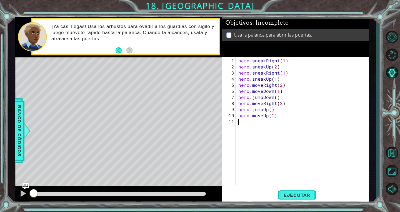
click at [254, 120] on div "hero . sneakRight ( 1 ) hero . sneakUp ( 2 ) hero . sneakRight ( 1 ) hero . sne…" at bounding box center [303, 128] width 133 height 140
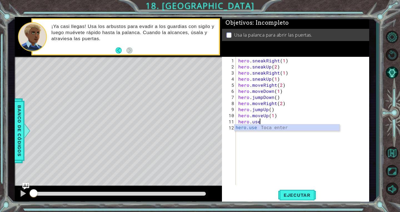
scroll to position [0, 1]
click at [243, 126] on div "hero.use Toca enter" at bounding box center [286, 135] width 105 height 20
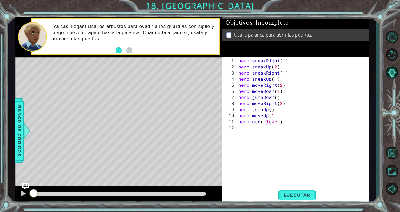
type textarea "hero.use("lever")"
click at [253, 130] on div "hero . sneakRight ( 1 ) hero . sneakUp ( 2 ) hero . sneakRight ( 1 ) hero . sne…" at bounding box center [303, 128] width 133 height 140
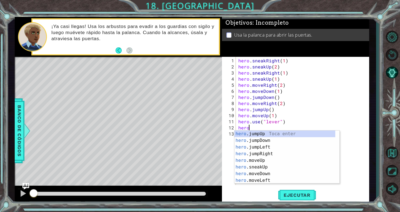
type textarea "hero."
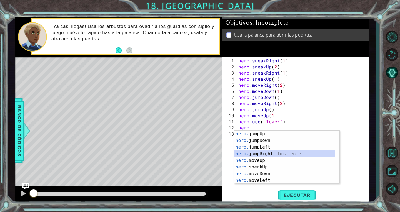
click at [257, 154] on div "hero. jumpUp Toca enter hero. jumpDown Toca enter hero. jumpLeft Toca enter her…" at bounding box center [284, 164] width 101 height 67
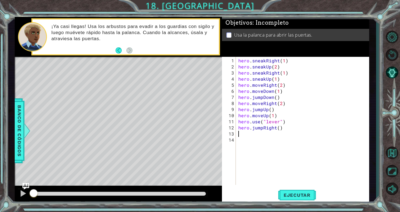
scroll to position [0, 0]
click at [289, 192] on button "Ejecutar" at bounding box center [297, 195] width 38 height 15
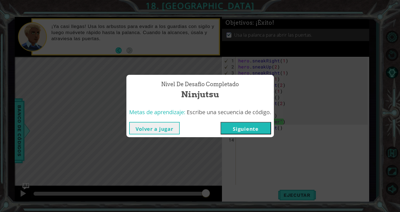
click at [257, 127] on button "Siguiente" at bounding box center [245, 128] width 51 height 12
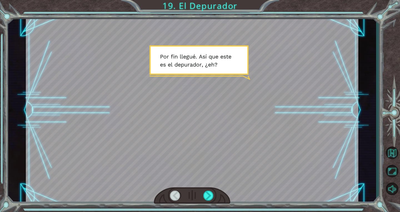
click at [297, 139] on div at bounding box center [192, 110] width 332 height 187
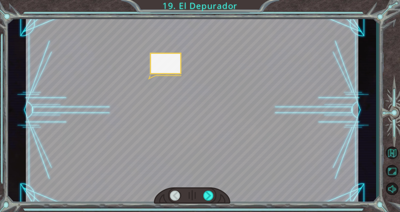
click at [310, 127] on div at bounding box center [192, 110] width 332 height 187
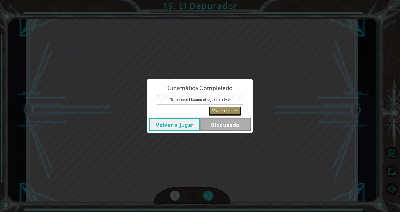
click at [221, 111] on button "Volver al panel" at bounding box center [224, 110] width 33 height 9
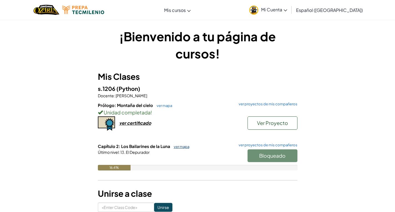
click at [176, 145] on link "ver mapa" at bounding box center [180, 147] width 18 height 4
